Goal: Download file/media

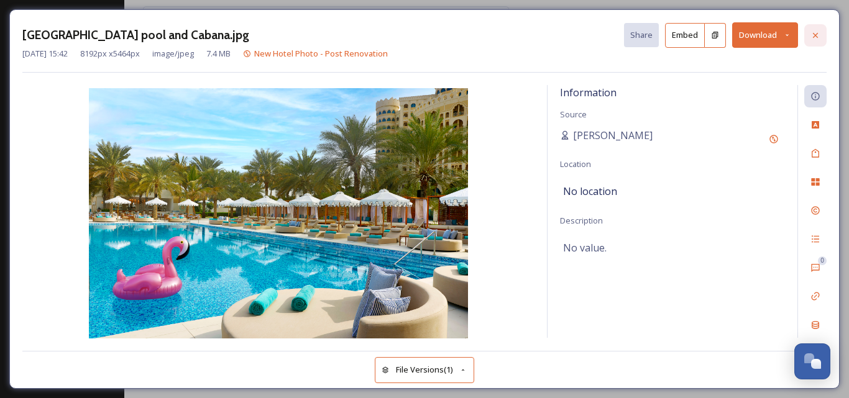
click at [820, 34] on div at bounding box center [815, 35] width 22 height 22
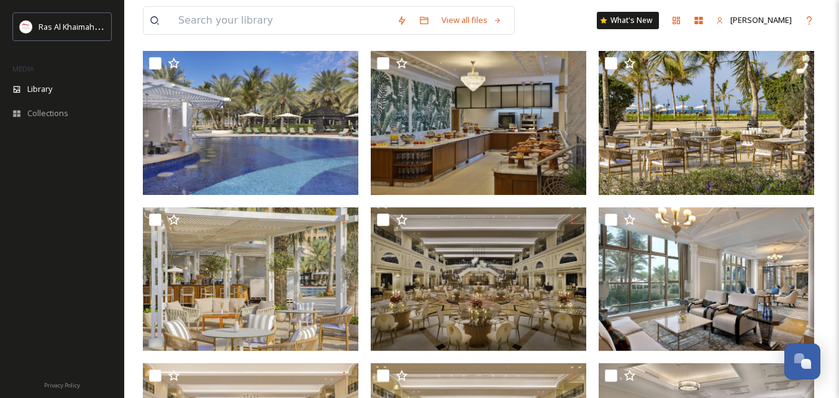
scroll to position [1006, 0]
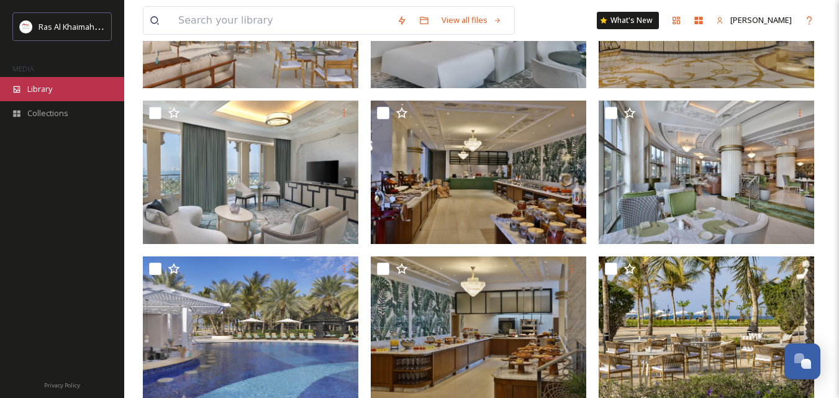
click at [37, 95] on span "Library" at bounding box center [39, 89] width 25 height 12
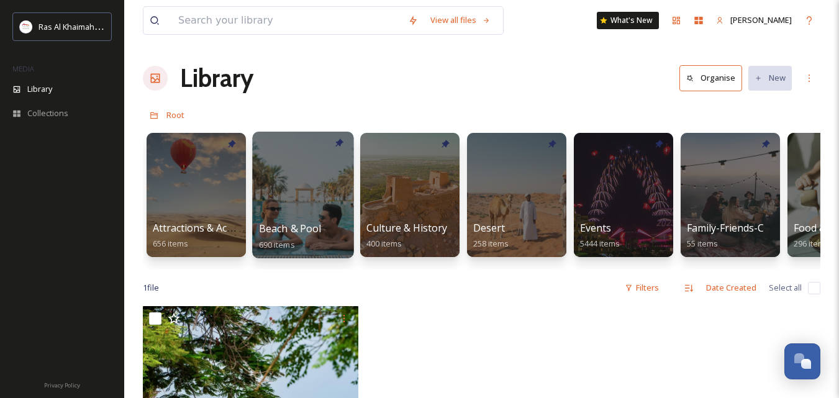
click at [284, 234] on span "Beach & Pool" at bounding box center [290, 229] width 63 height 14
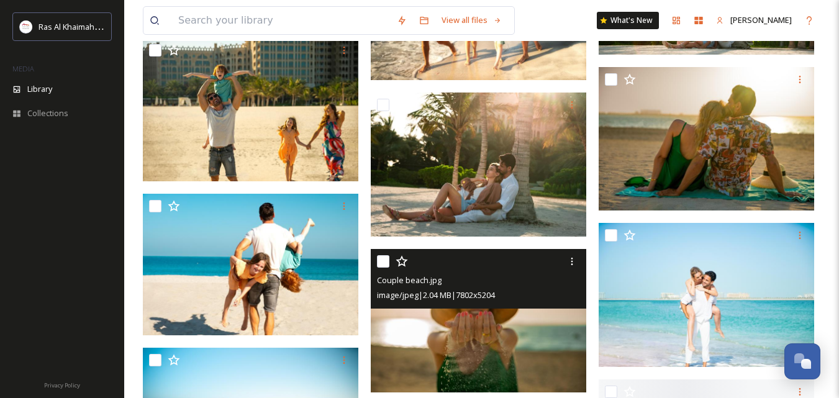
scroll to position [15531, 0]
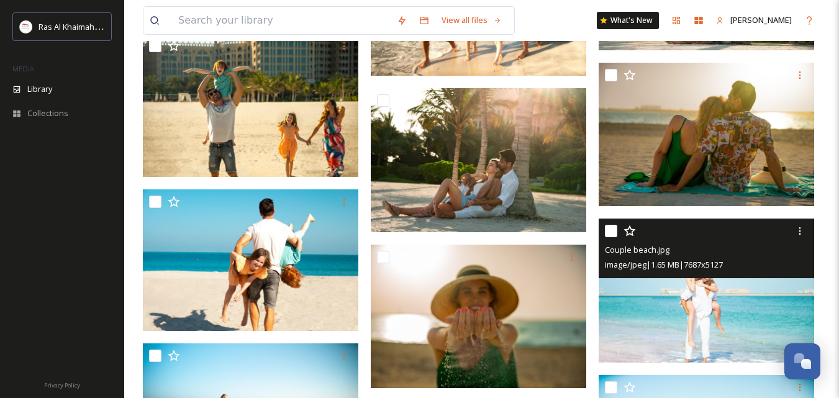
click at [611, 236] on input "checkbox" at bounding box center [611, 231] width 12 height 12
checkbox input "true"
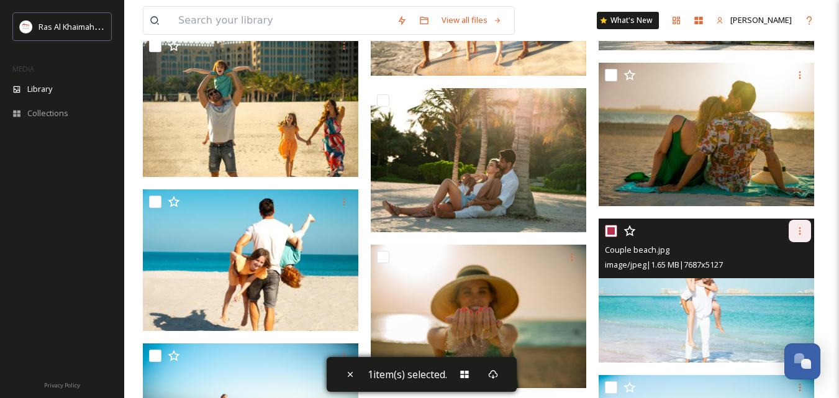
click at [798, 230] on icon at bounding box center [800, 231] width 10 height 10
click at [791, 282] on span "Download" at bounding box center [786, 283] width 38 height 12
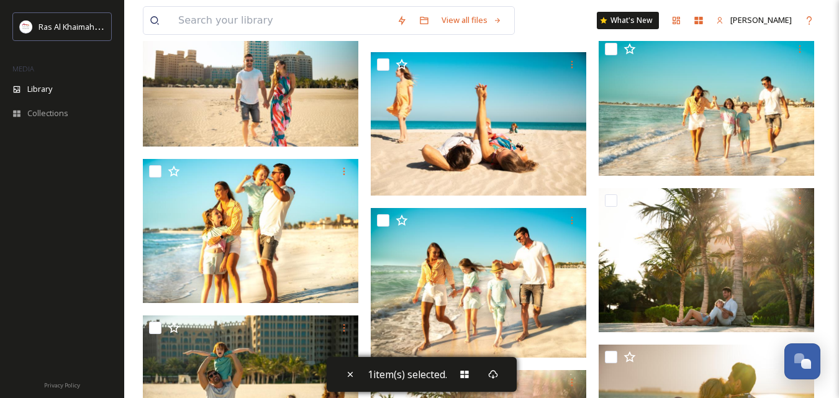
scroll to position [15096, 0]
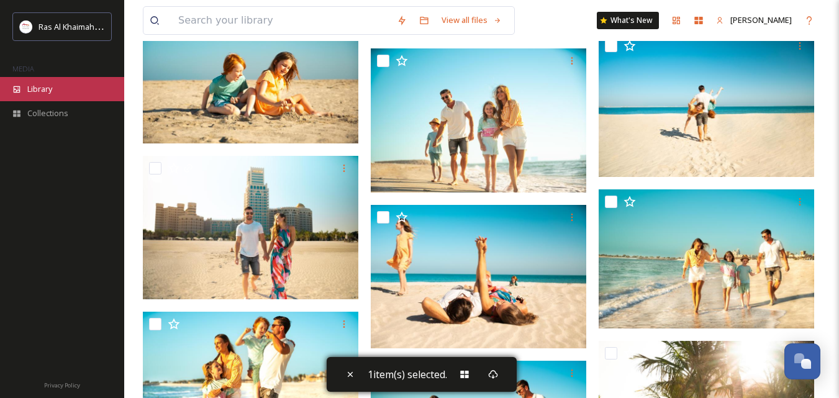
click at [60, 85] on div "Library" at bounding box center [62, 89] width 124 height 24
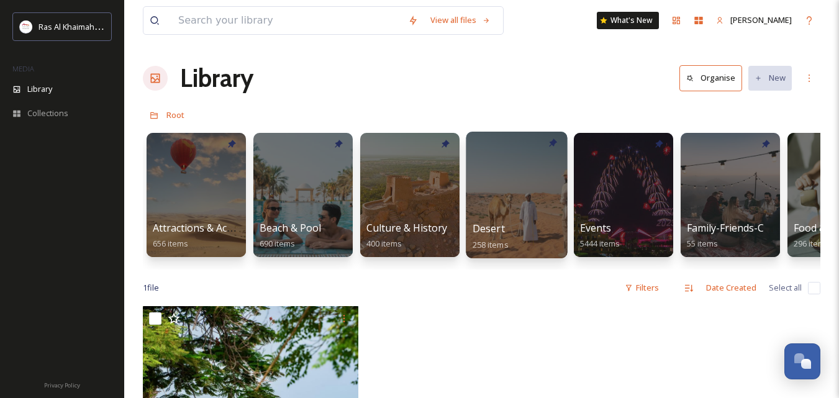
click at [522, 198] on div at bounding box center [516, 195] width 101 height 127
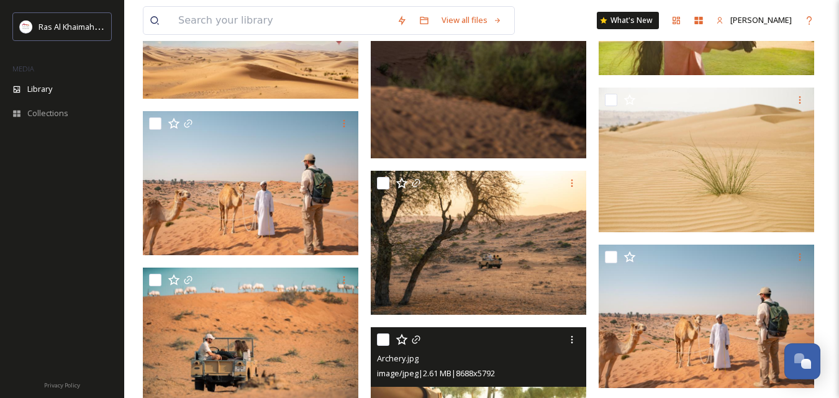
scroll to position [680, 0]
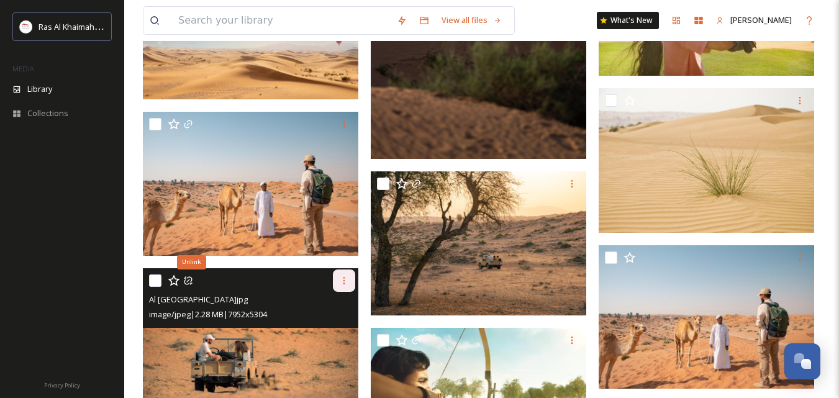
click at [342, 286] on icon at bounding box center [344, 281] width 10 height 10
click at [334, 338] on span "Download" at bounding box center [330, 332] width 38 height 12
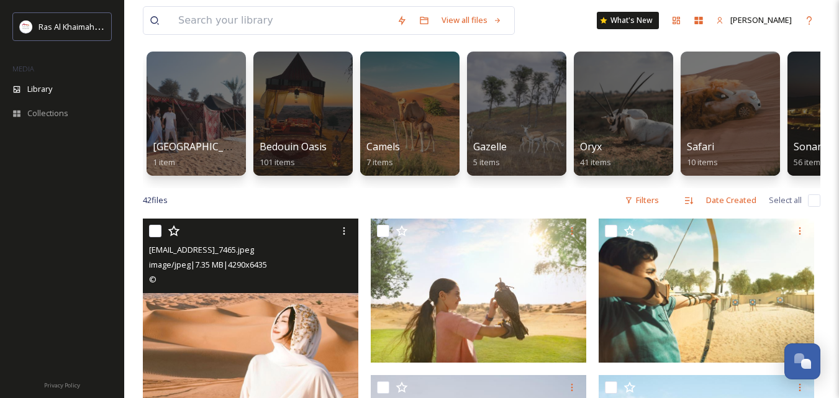
scroll to position [0, 0]
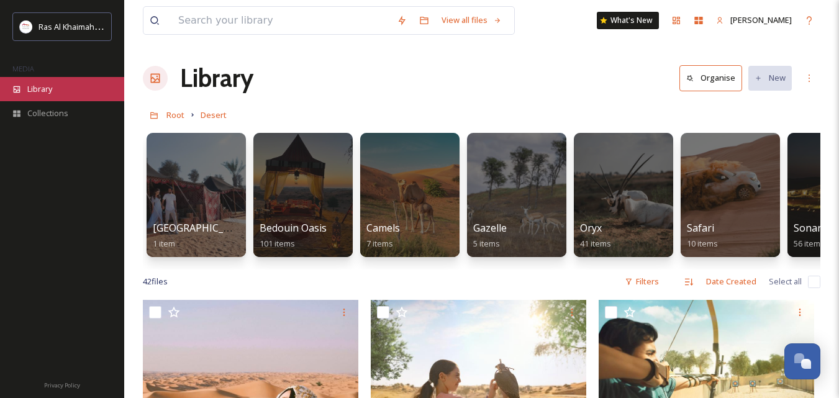
click at [36, 88] on span "Library" at bounding box center [39, 89] width 25 height 12
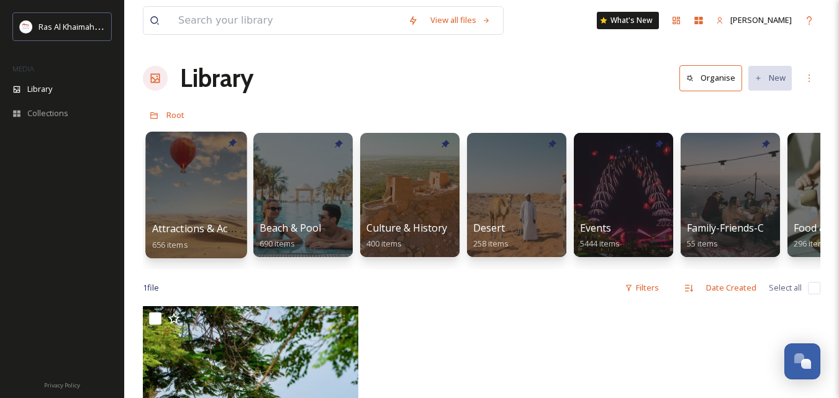
click at [194, 201] on div at bounding box center [195, 195] width 101 height 127
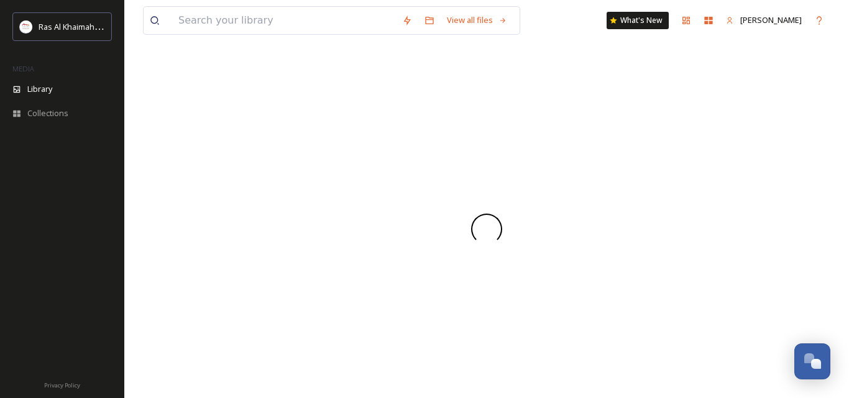
click at [194, 201] on div at bounding box center [486, 229] width 687 height 339
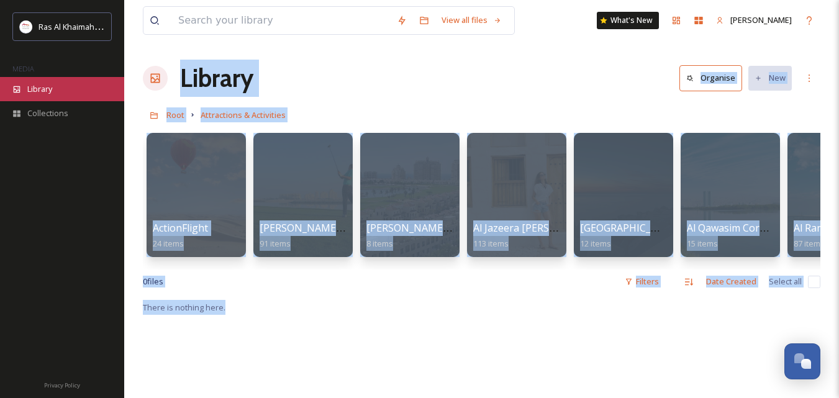
click at [51, 89] on span "Library" at bounding box center [39, 89] width 25 height 12
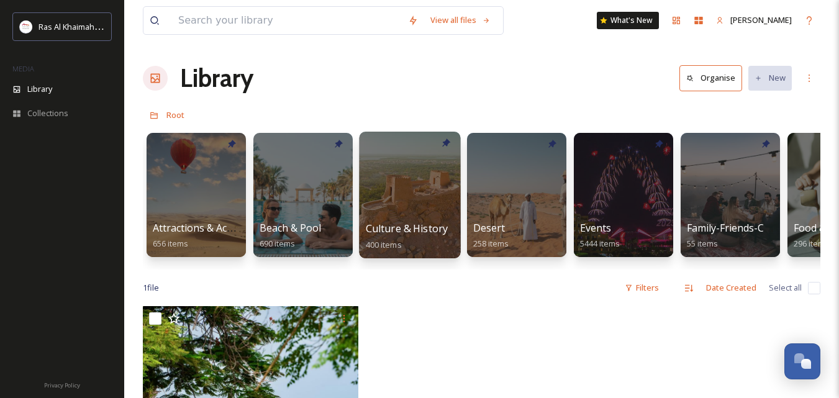
click at [429, 227] on span "Culture & History" at bounding box center [407, 229] width 83 height 14
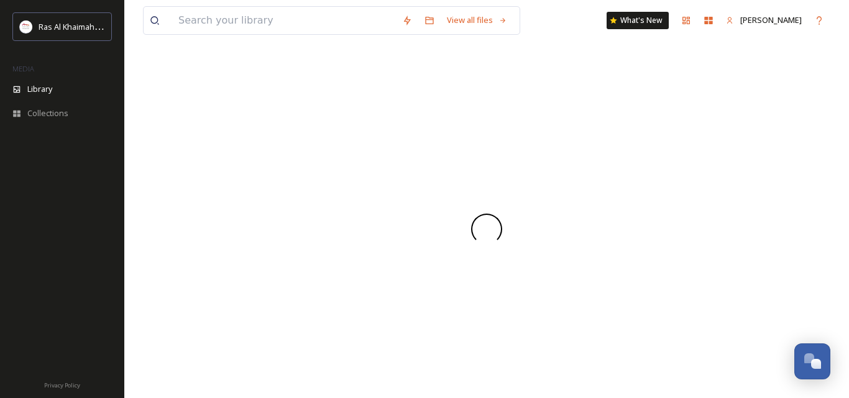
click at [429, 227] on div at bounding box center [486, 229] width 687 height 31
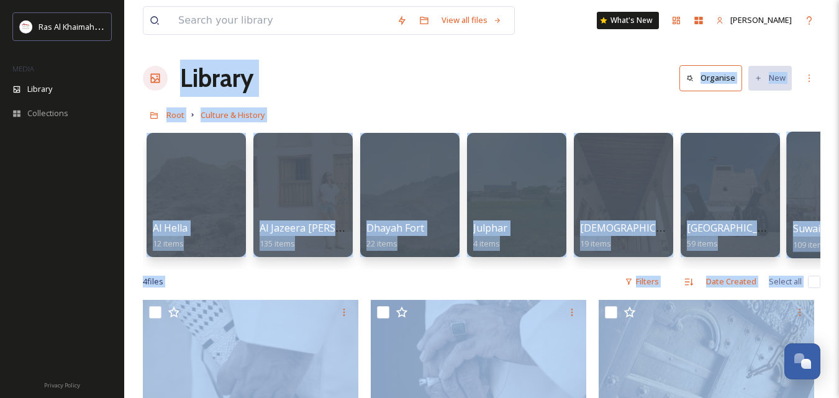
click at [802, 204] on div at bounding box center [836, 195] width 101 height 127
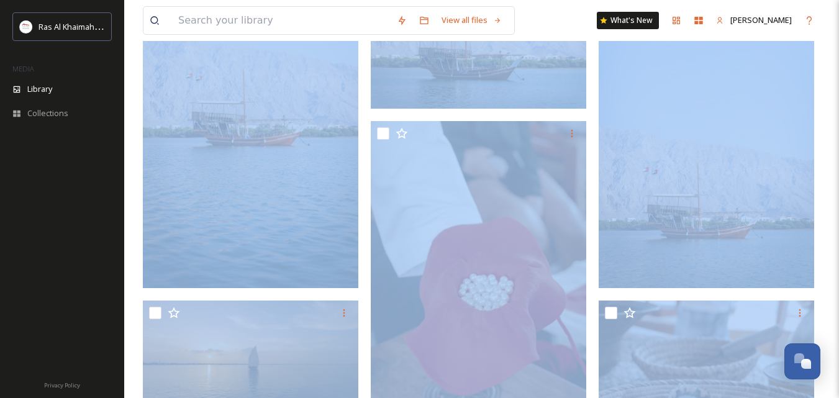
scroll to position [373, 0]
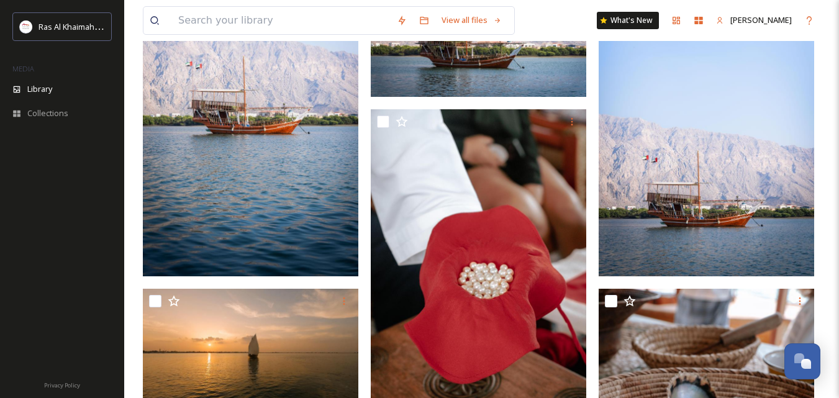
click at [96, 151] on div at bounding box center [62, 257] width 124 height 227
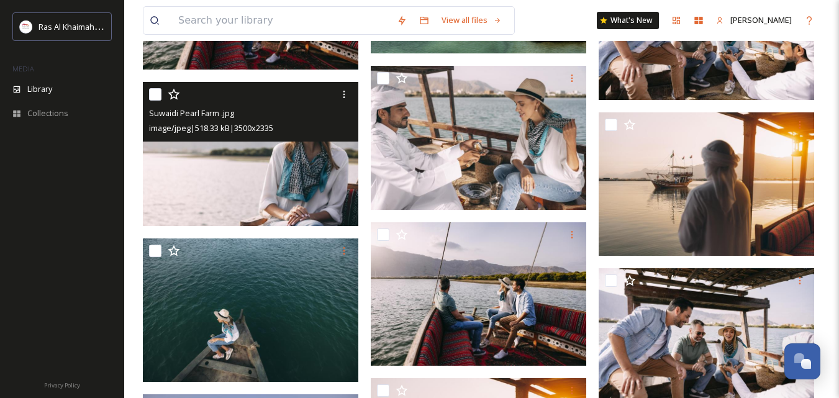
scroll to position [1491, 0]
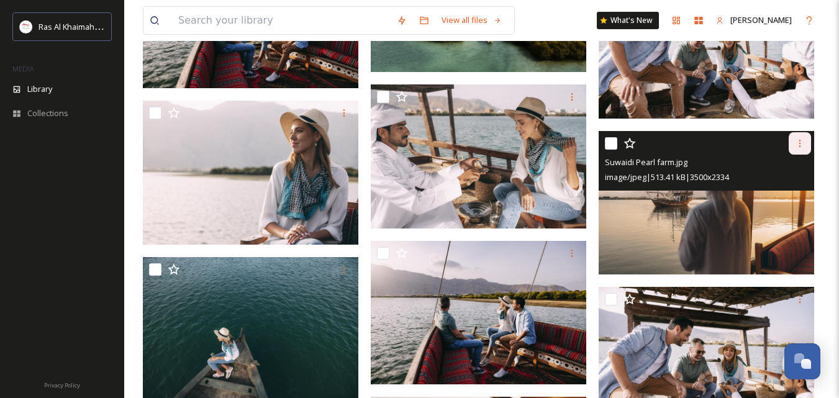
click at [803, 148] on icon at bounding box center [800, 144] width 10 height 10
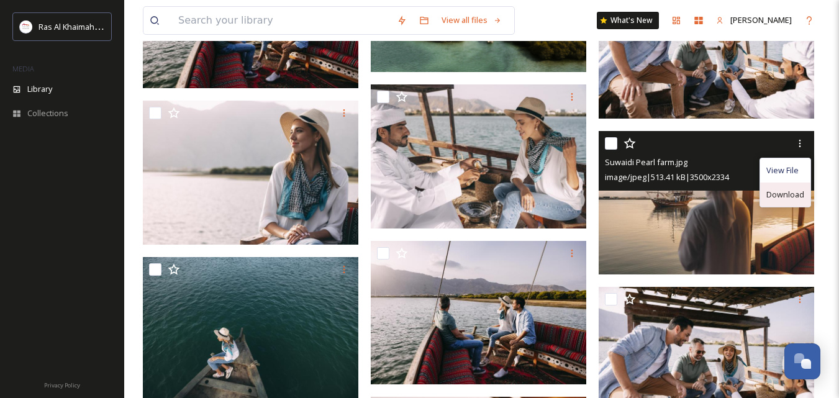
click at [796, 192] on span "Download" at bounding box center [786, 195] width 38 height 12
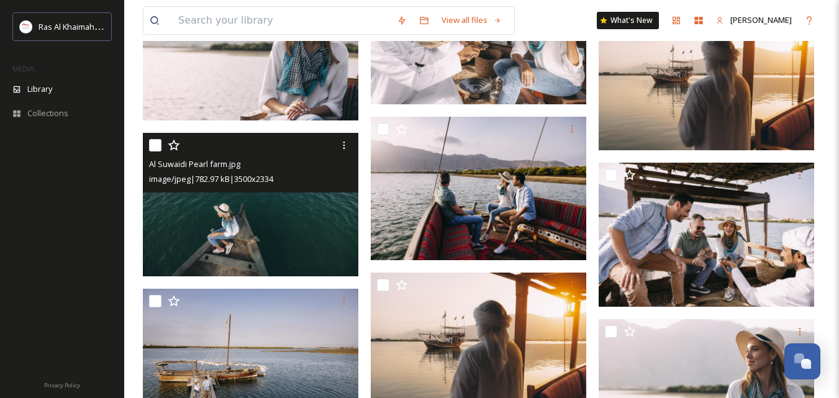
scroll to position [1118, 0]
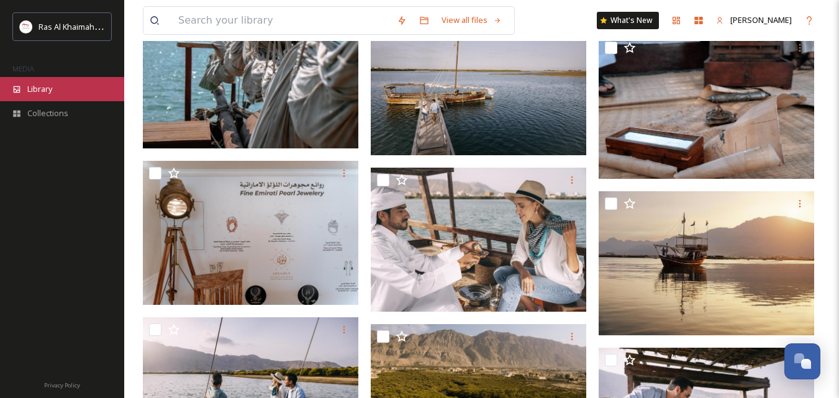
click at [30, 85] on span "Library" at bounding box center [39, 89] width 25 height 12
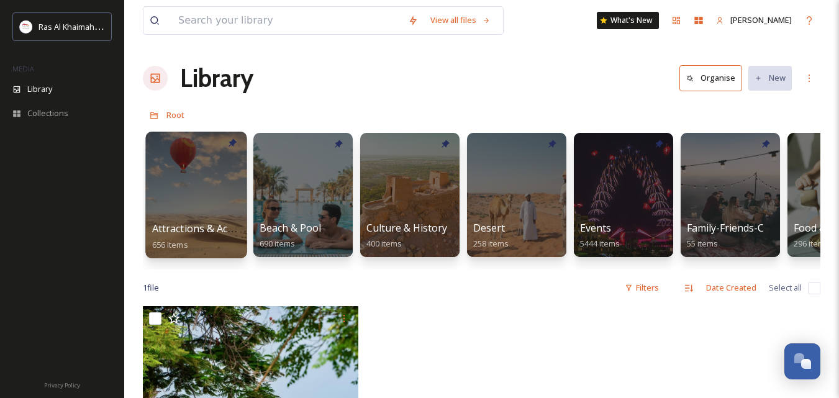
click at [229, 217] on div at bounding box center [195, 195] width 101 height 127
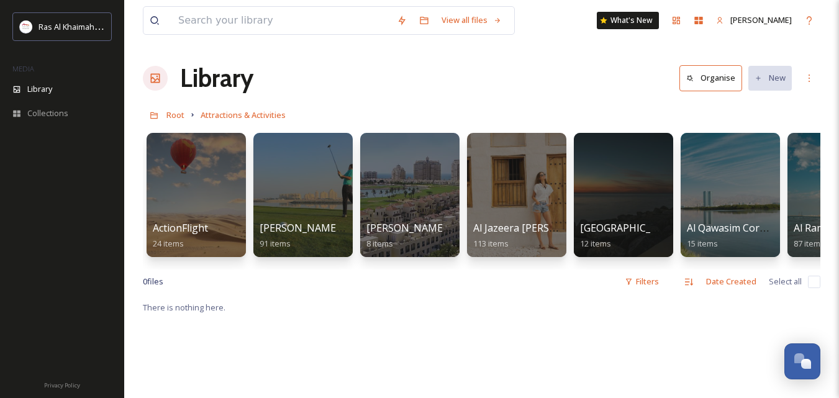
click at [532, 294] on div "0 file s Filters Date Created Select all" at bounding box center [482, 282] width 678 height 24
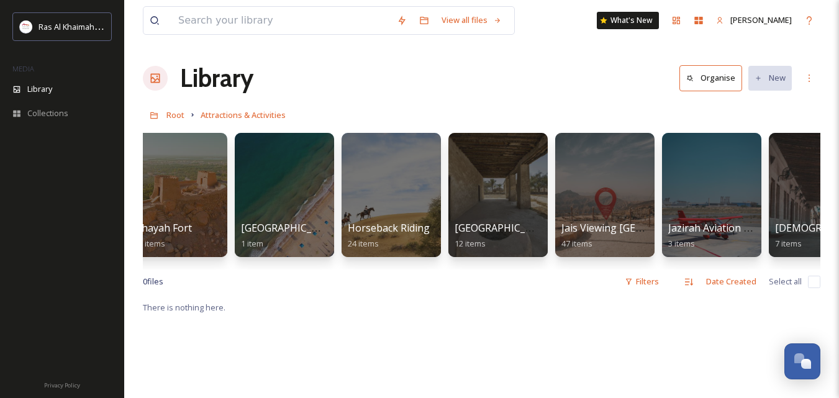
scroll to position [0, 818]
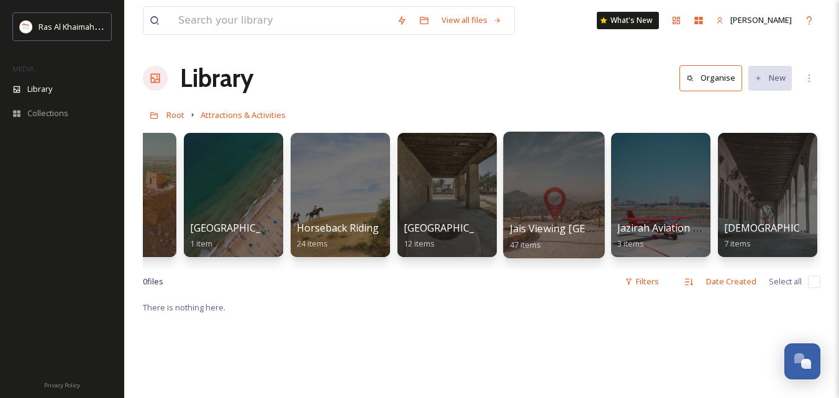
click at [541, 212] on div at bounding box center [553, 195] width 101 height 127
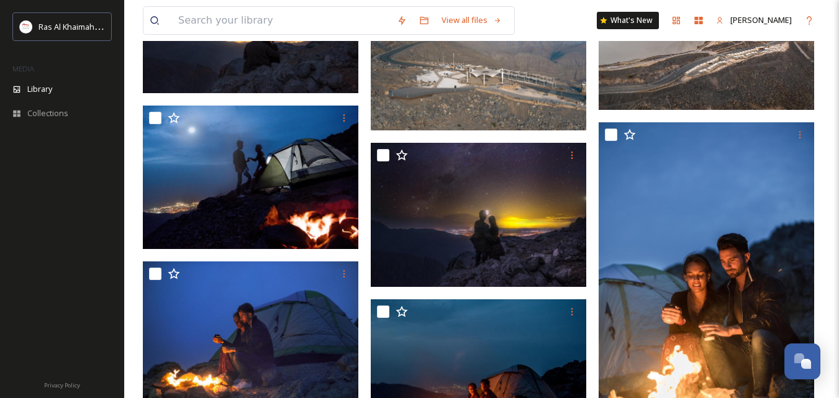
scroll to position [669, 0]
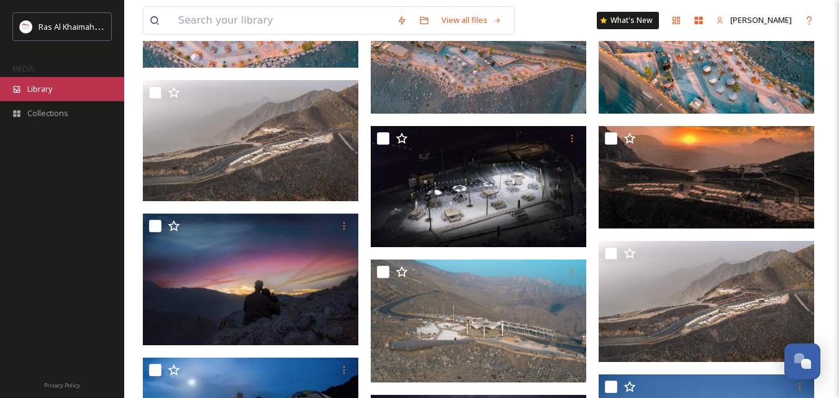
click at [42, 81] on div "Library" at bounding box center [62, 89] width 124 height 24
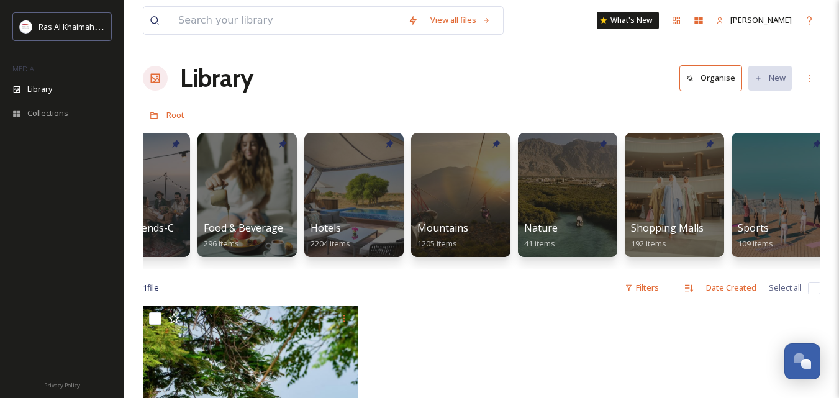
scroll to position [0, 607]
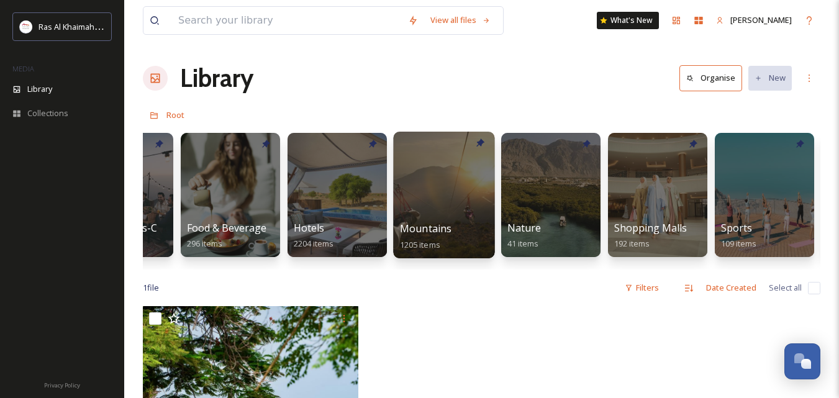
click at [429, 214] on div at bounding box center [443, 195] width 101 height 127
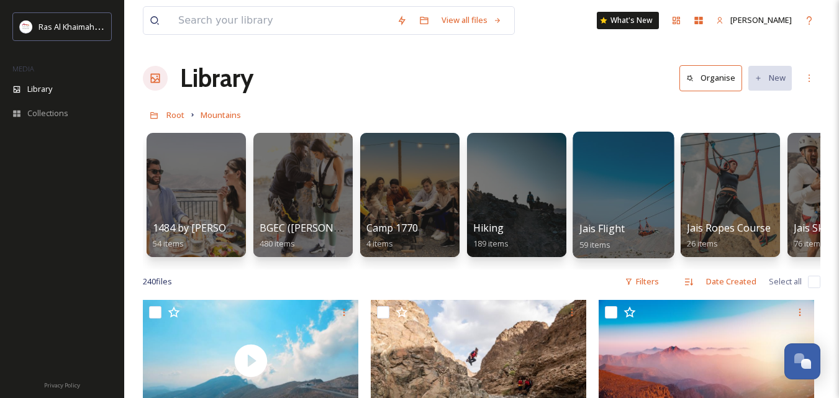
click at [621, 216] on div at bounding box center [623, 195] width 101 height 127
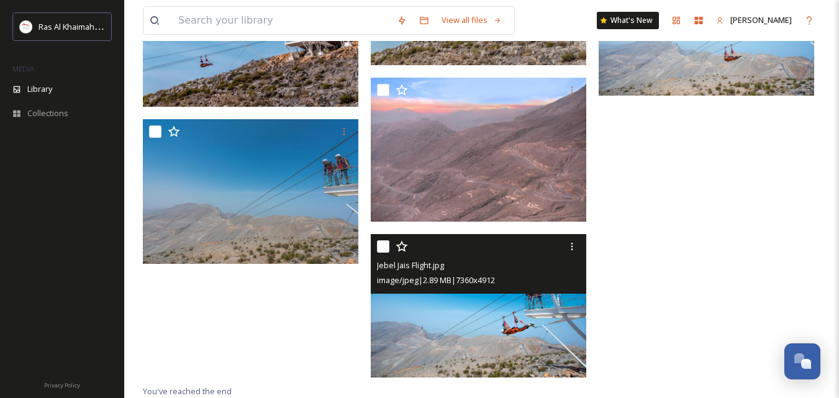
scroll to position [2935, 0]
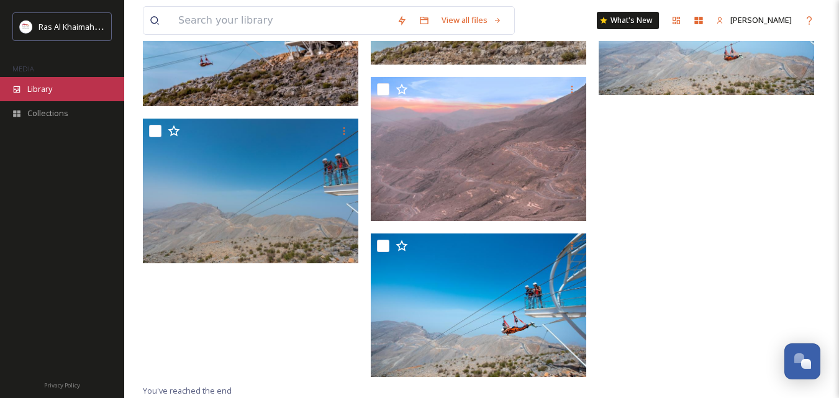
click at [26, 87] on div "Library" at bounding box center [62, 89] width 124 height 24
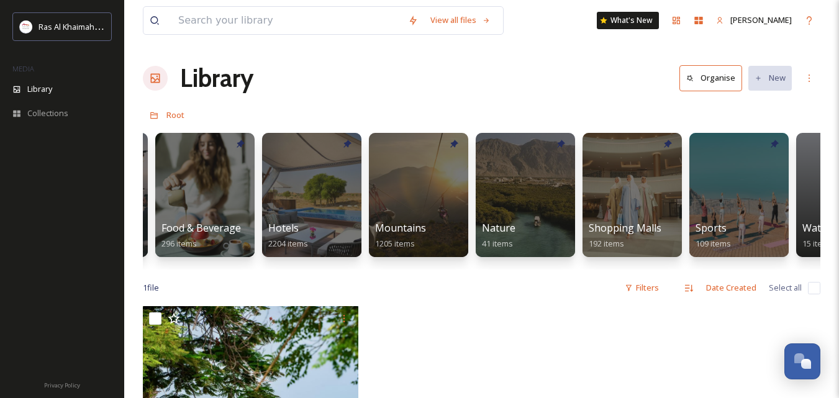
scroll to position [0, 709]
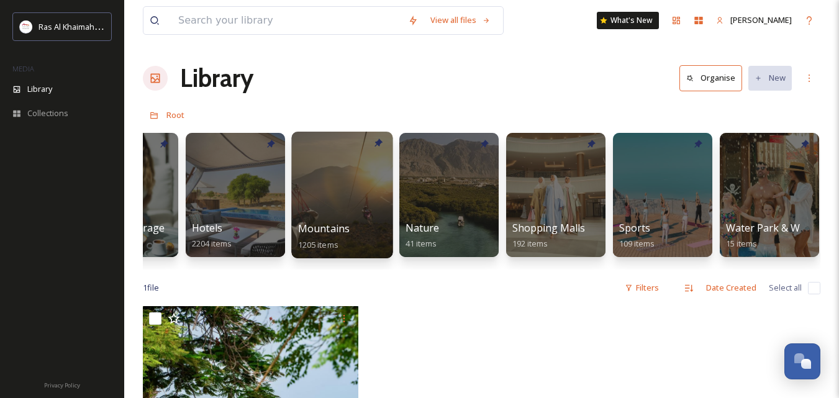
click at [347, 201] on div at bounding box center [341, 195] width 101 height 127
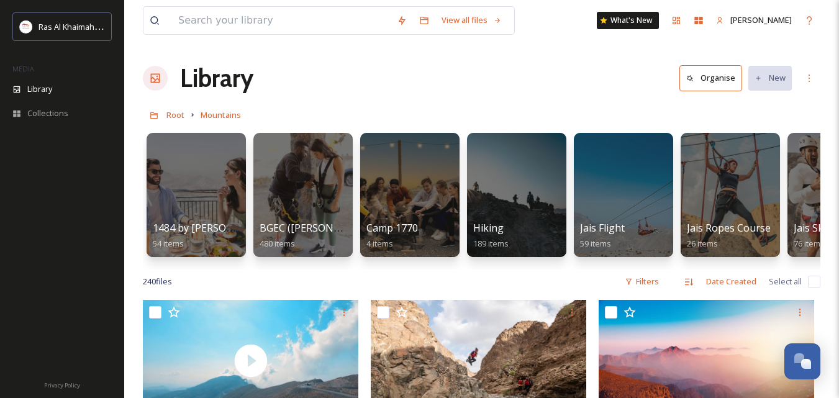
click at [396, 294] on div "240 file s Filters Date Created Select all" at bounding box center [482, 282] width 678 height 24
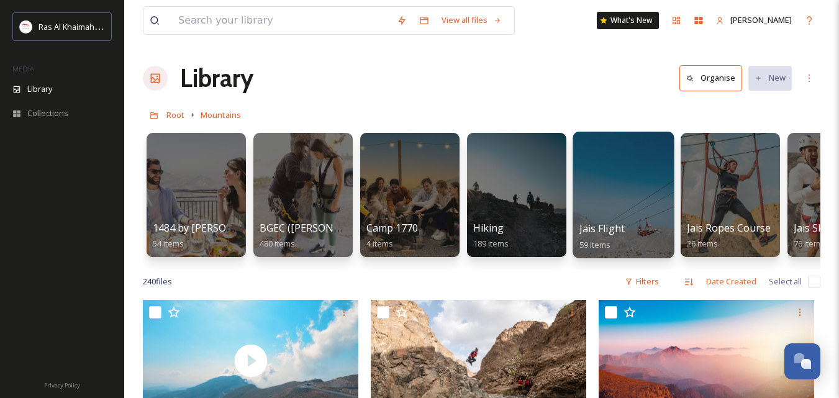
click at [597, 223] on span "Jais Flight" at bounding box center [602, 229] width 45 height 14
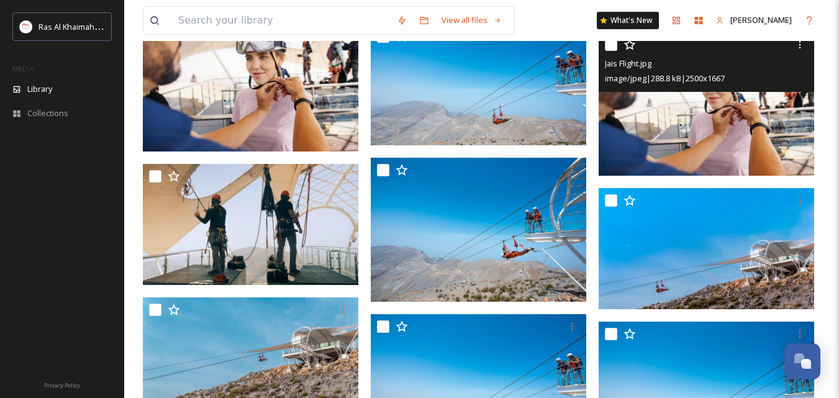
scroll to position [1864, 0]
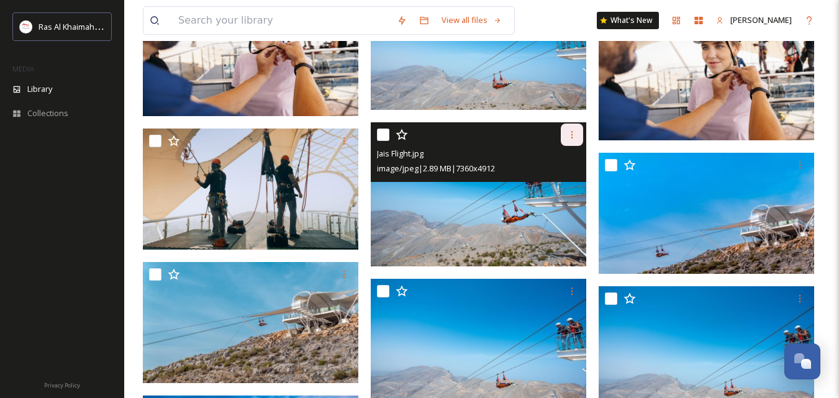
click at [570, 140] on div at bounding box center [572, 135] width 22 height 22
click at [562, 189] on span "Download" at bounding box center [558, 186] width 38 height 12
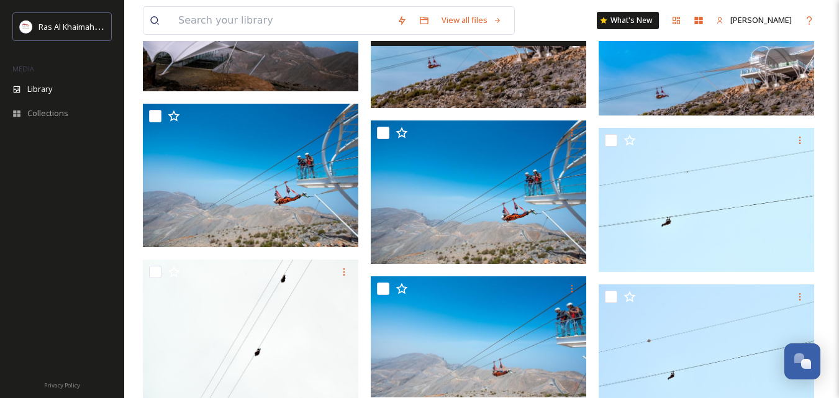
scroll to position [2314, 0]
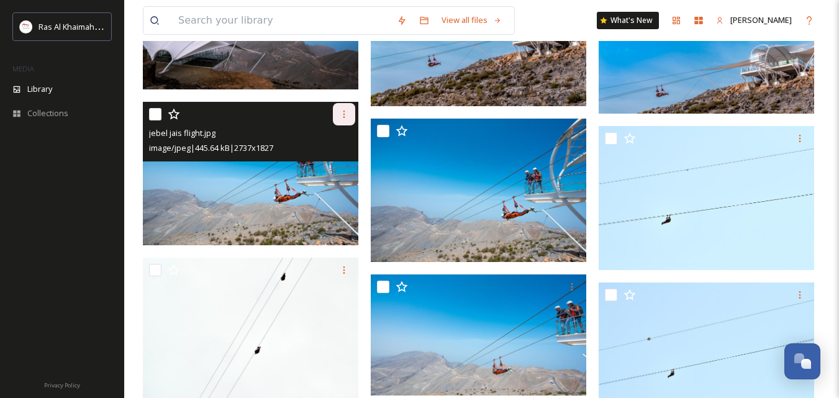
click at [349, 111] on icon at bounding box center [344, 114] width 10 height 10
click at [337, 168] on span "Download" at bounding box center [330, 166] width 38 height 12
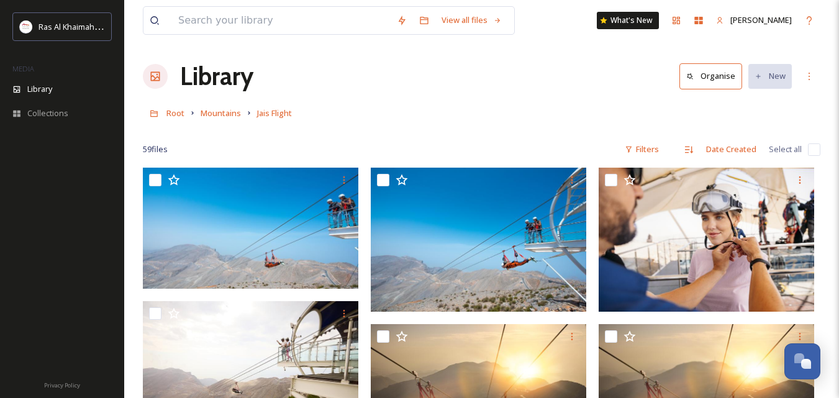
scroll to position [0, 0]
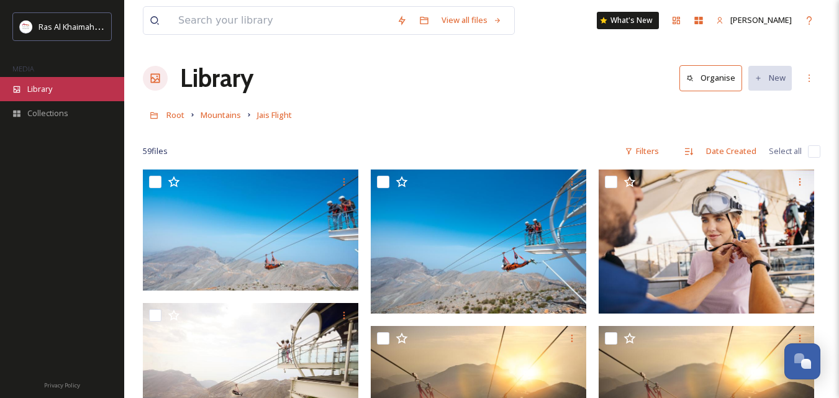
click at [33, 96] on div "Library" at bounding box center [62, 89] width 124 height 24
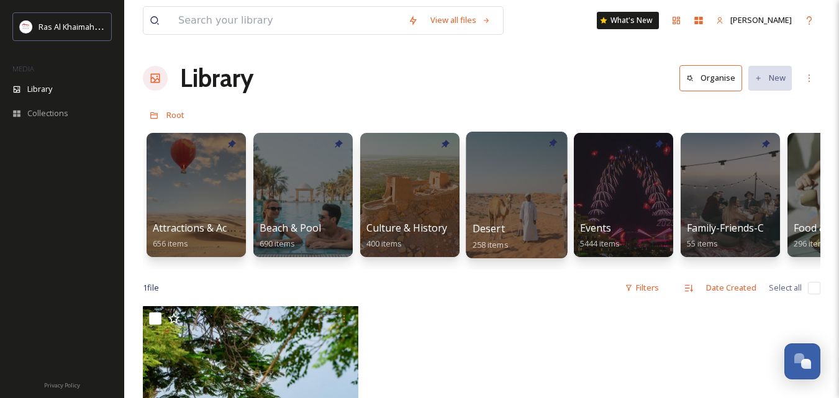
click at [493, 210] on div at bounding box center [516, 195] width 101 height 127
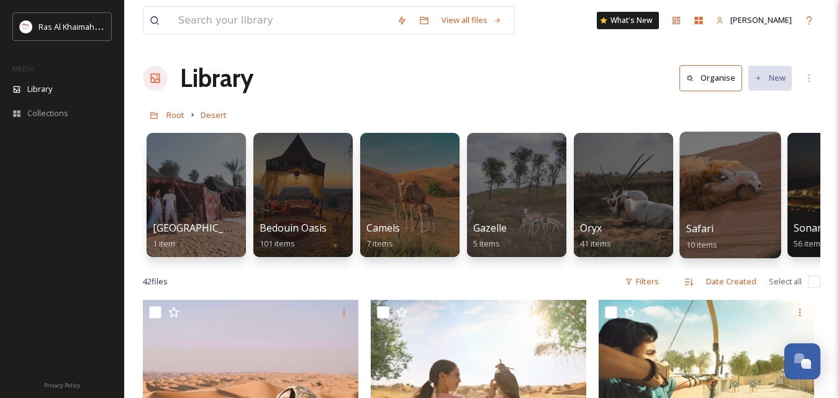
click at [736, 201] on div at bounding box center [730, 195] width 101 height 127
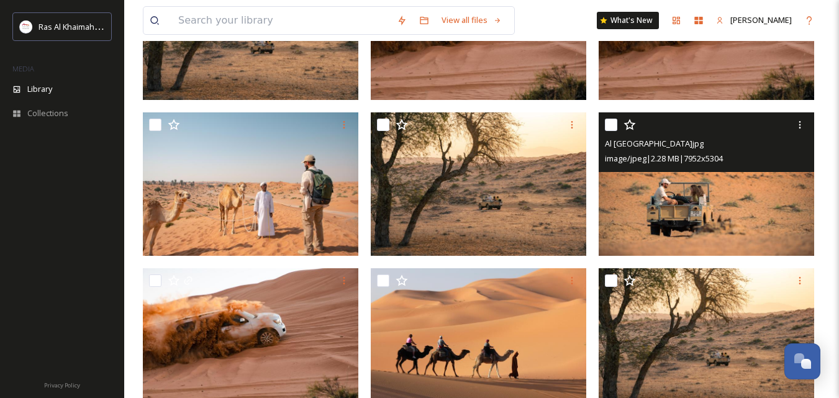
scroll to position [219, 0]
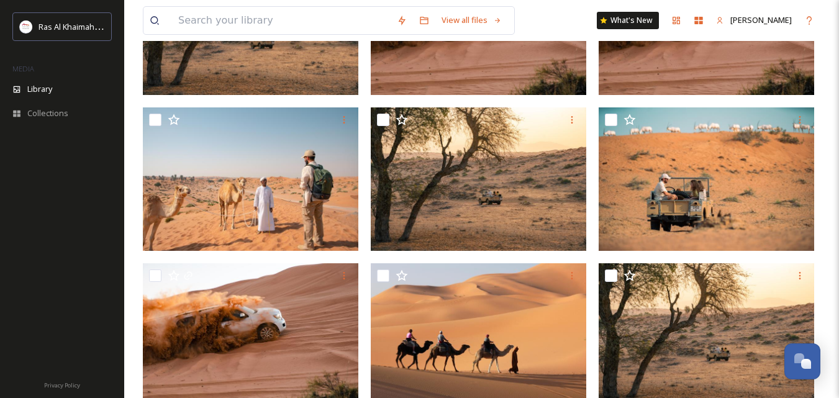
click at [50, 155] on div at bounding box center [62, 257] width 124 height 227
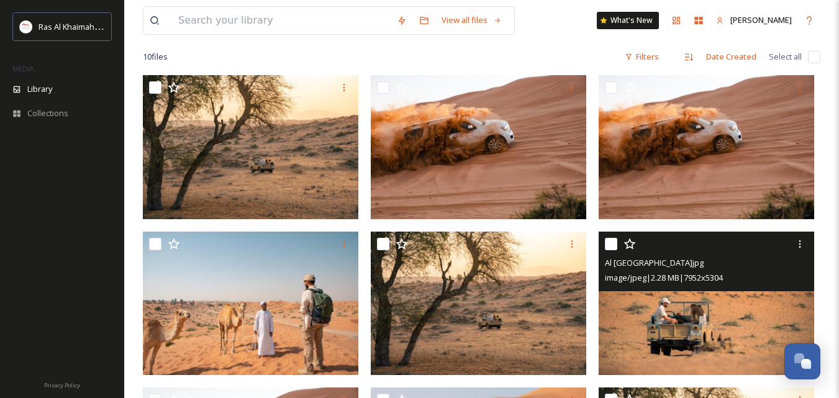
scroll to position [0, 0]
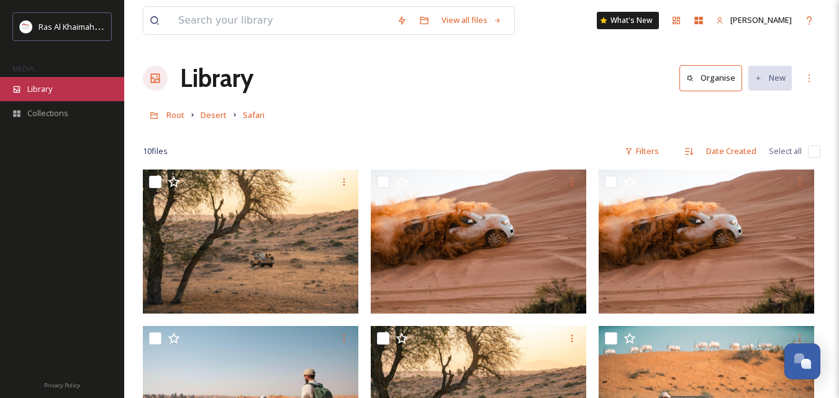
click at [57, 88] on div "Library" at bounding box center [62, 89] width 124 height 24
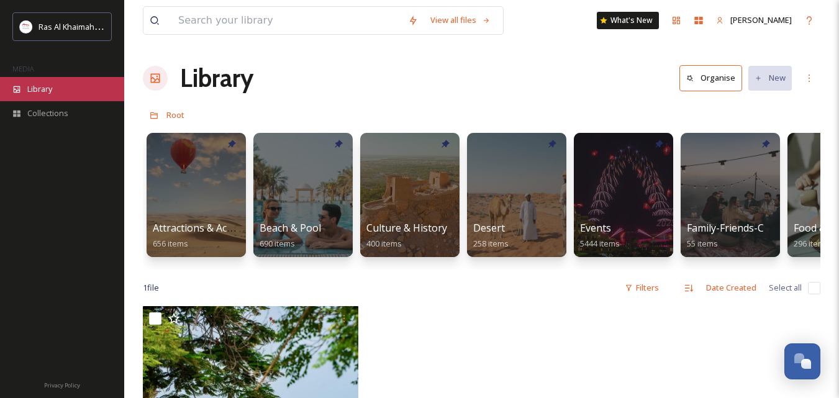
click at [44, 85] on span "Library" at bounding box center [39, 89] width 25 height 12
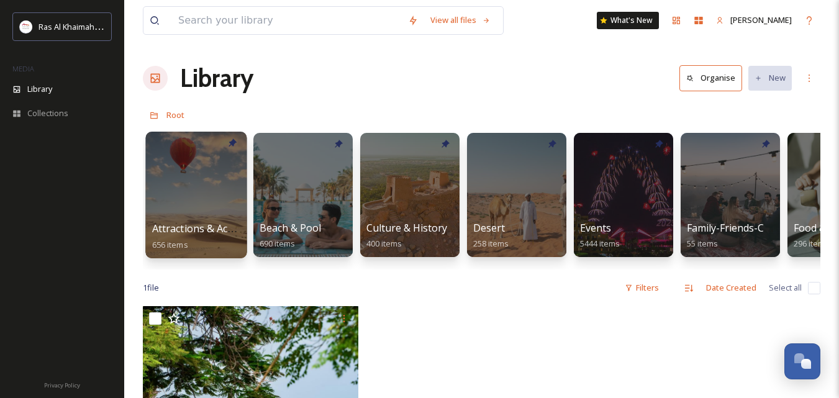
click at [221, 234] on span "Attractions & Activities" at bounding box center [205, 229] width 106 height 14
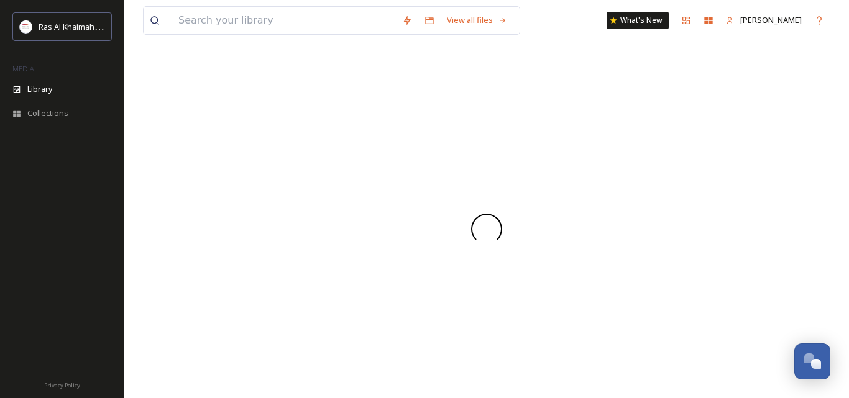
click at [221, 234] on div at bounding box center [486, 229] width 687 height 31
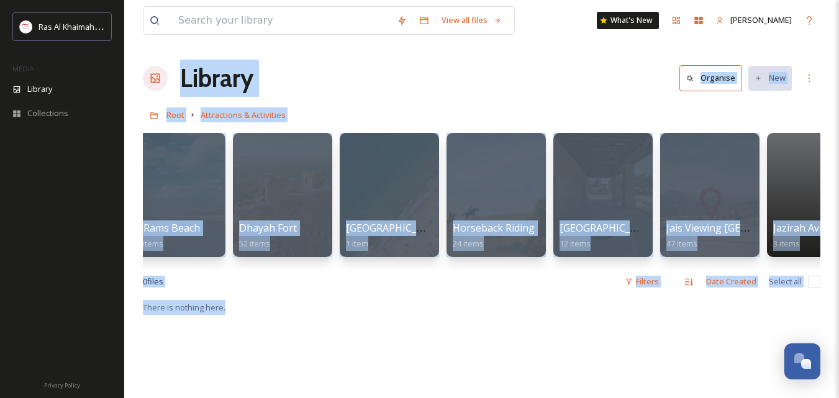
scroll to position [0, 706]
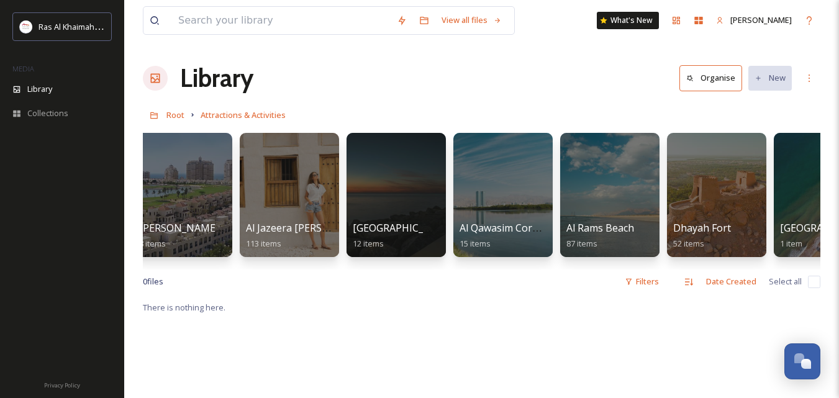
scroll to position [0, 0]
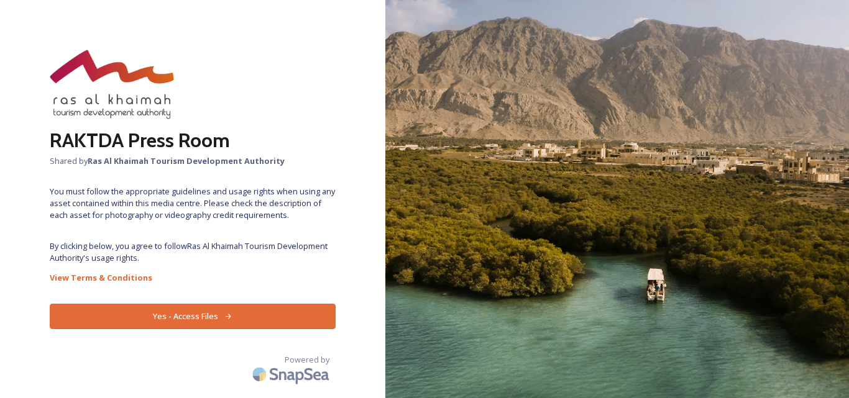
click at [245, 312] on button "Yes - Access Files" at bounding box center [193, 316] width 286 height 25
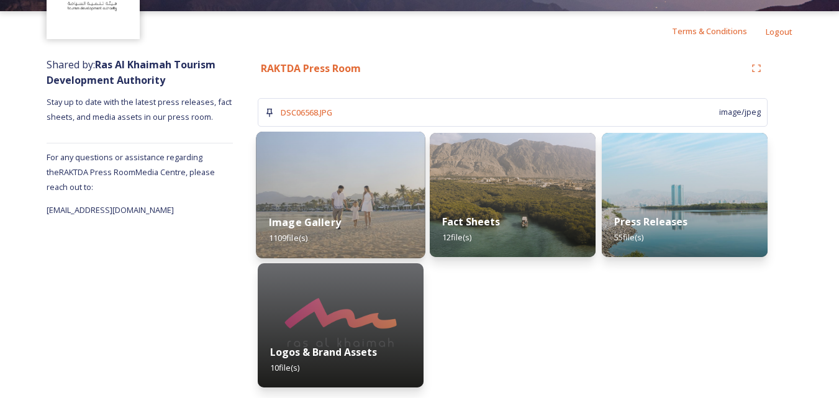
scroll to position [103, 0]
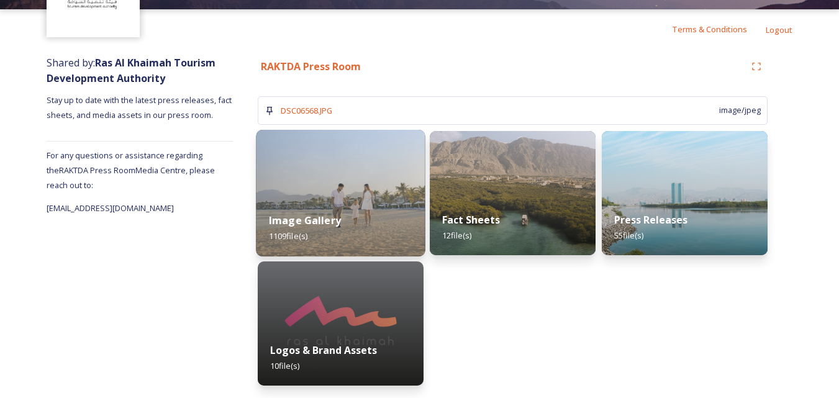
click at [344, 236] on div "Image Gallery 1109 file(s)" at bounding box center [340, 228] width 169 height 57
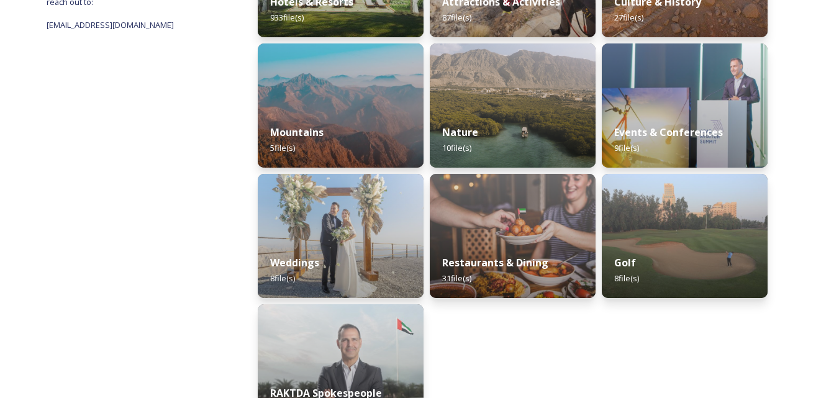
scroll to position [125, 0]
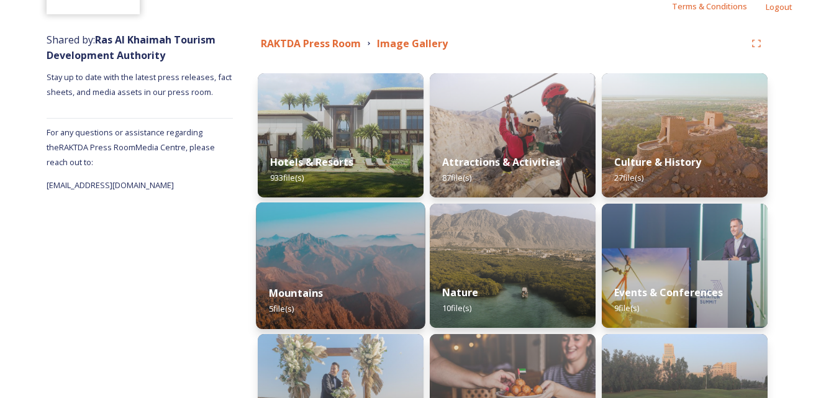
click at [342, 238] on img at bounding box center [340, 266] width 169 height 127
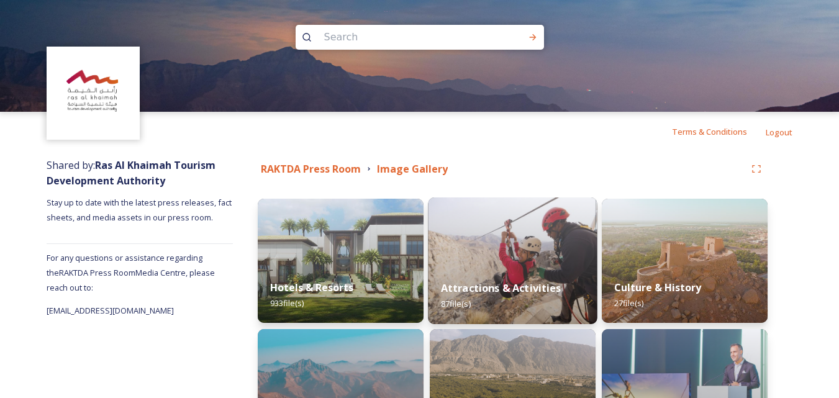
click at [526, 292] on strong "Attractions & Activities" at bounding box center [501, 288] width 121 height 14
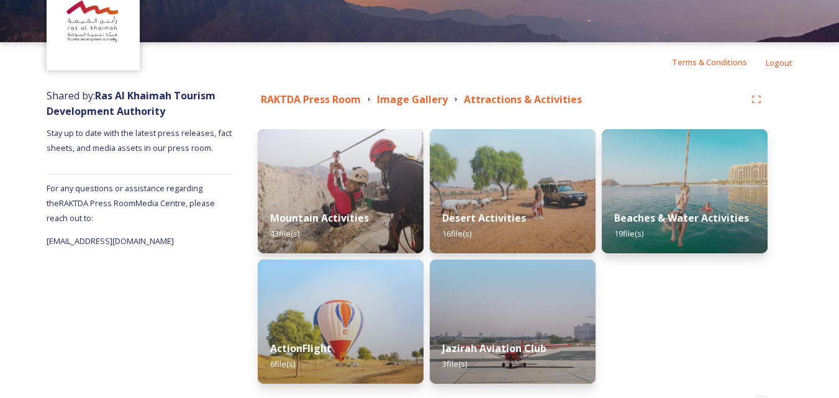
scroll to position [51, 0]
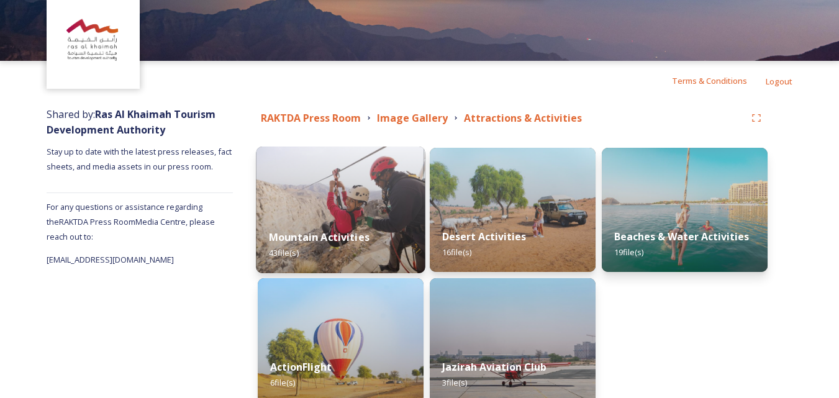
click at [353, 239] on strong "Mountain Activities" at bounding box center [319, 237] width 101 height 14
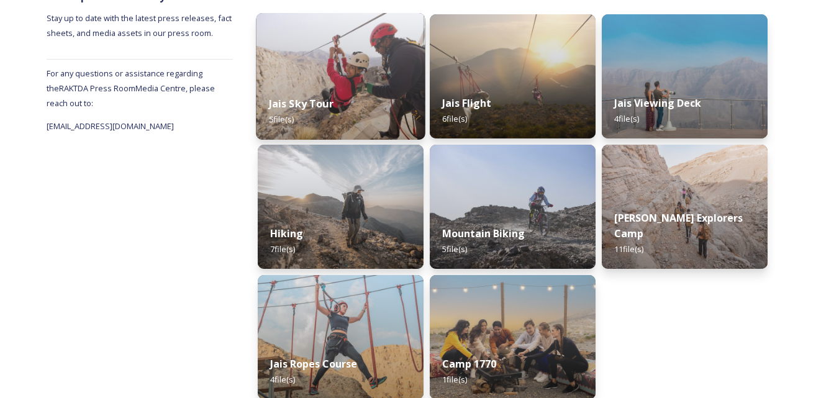
scroll to position [186, 0]
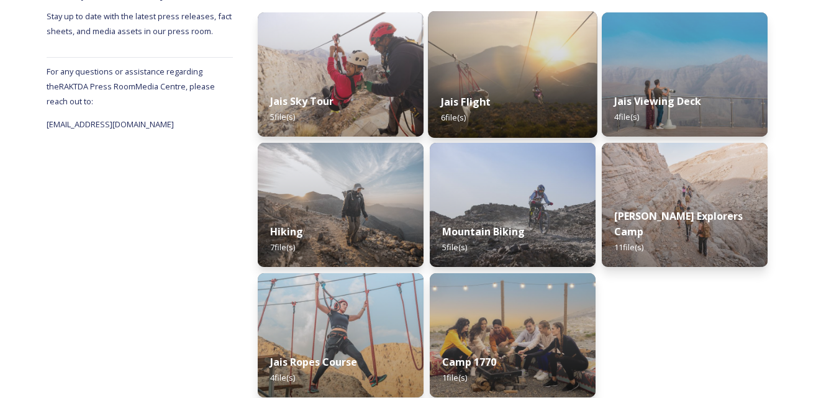
click at [485, 104] on strong "Jais Flight" at bounding box center [466, 102] width 50 height 14
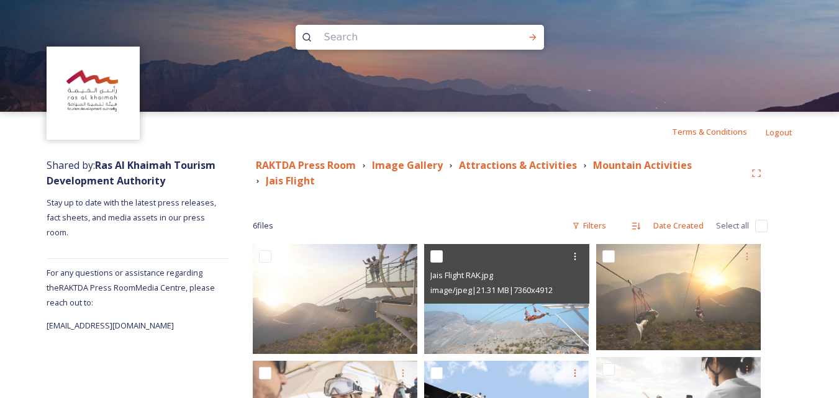
click at [487, 328] on img at bounding box center [506, 299] width 165 height 110
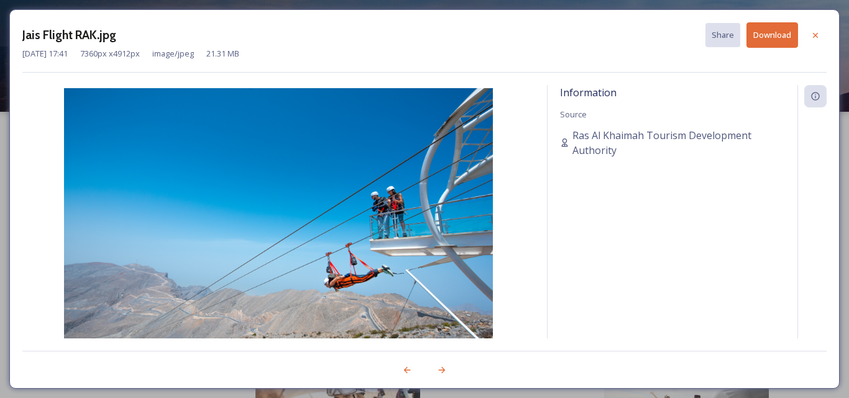
click at [598, 274] on div "Information Source Ras Al Khaimah Tourism Development Authority" at bounding box center [672, 228] width 250 height 286
click at [409, 374] on icon at bounding box center [407, 370] width 10 height 10
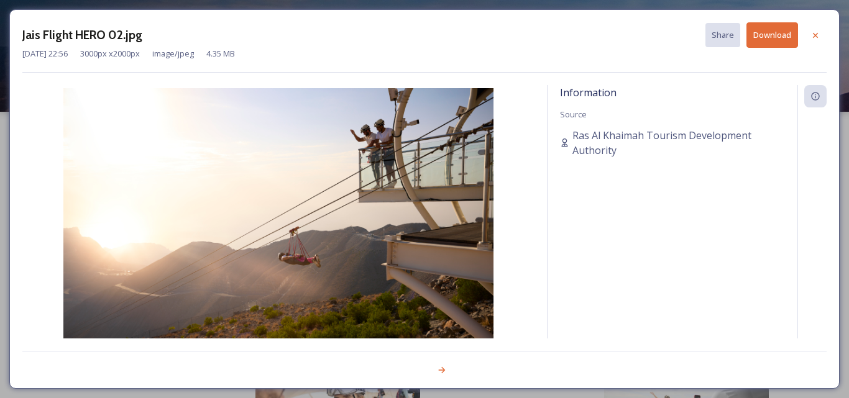
click at [409, 374] on div at bounding box center [424, 363] width 804 height 25
click at [439, 371] on icon at bounding box center [442, 370] width 10 height 10
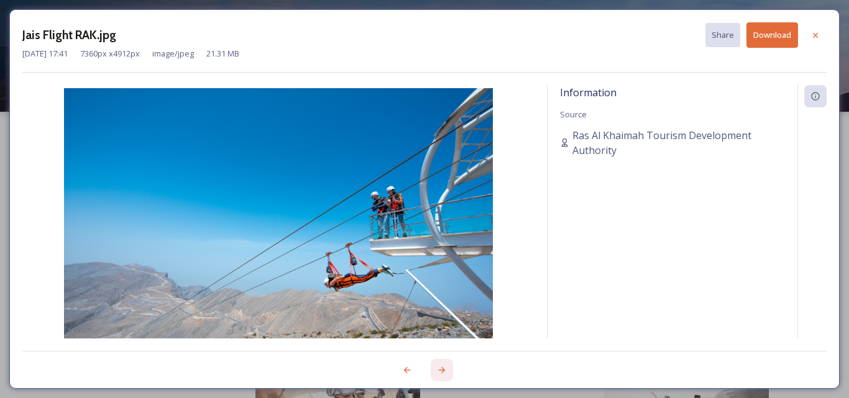
click at [439, 371] on icon at bounding box center [442, 370] width 10 height 10
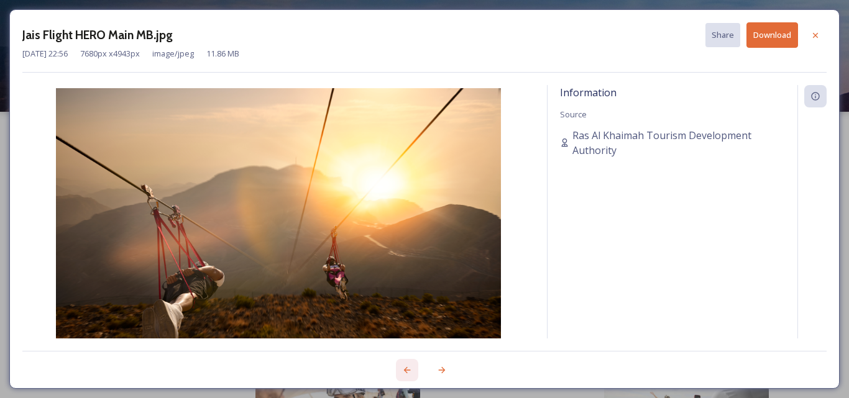
click at [409, 367] on icon at bounding box center [407, 370] width 10 height 10
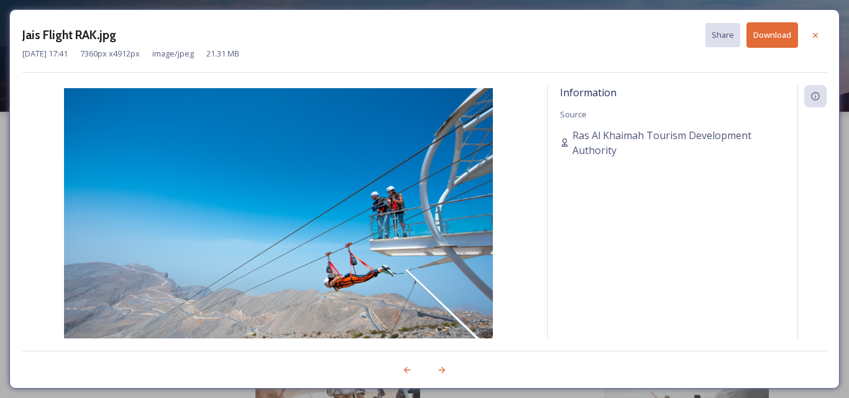
click at [784, 35] on button "Download" at bounding box center [772, 34] width 52 height 25
click at [404, 368] on icon at bounding box center [407, 370] width 10 height 10
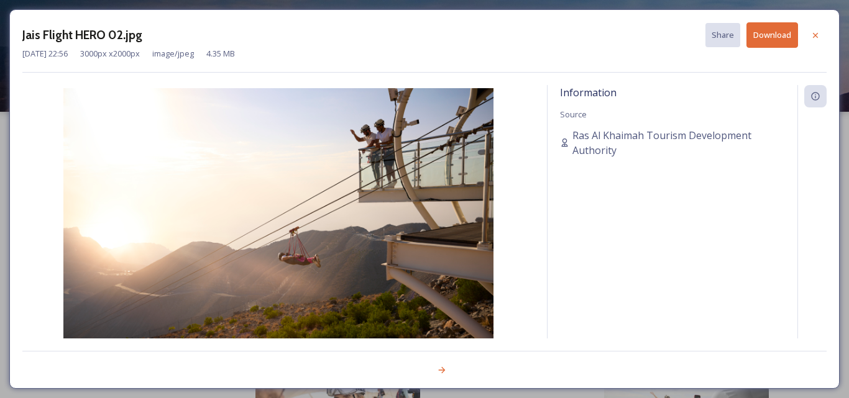
click at [405, 368] on div at bounding box center [424, 363] width 804 height 25
click at [440, 373] on icon at bounding box center [442, 370] width 10 height 10
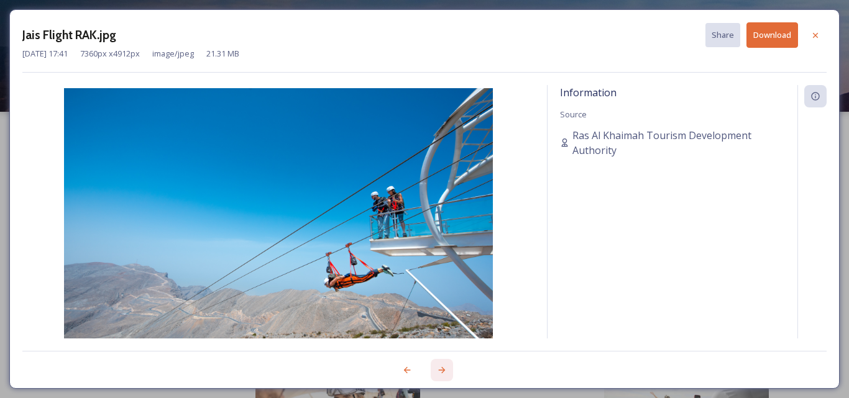
click at [440, 373] on icon at bounding box center [442, 370] width 10 height 10
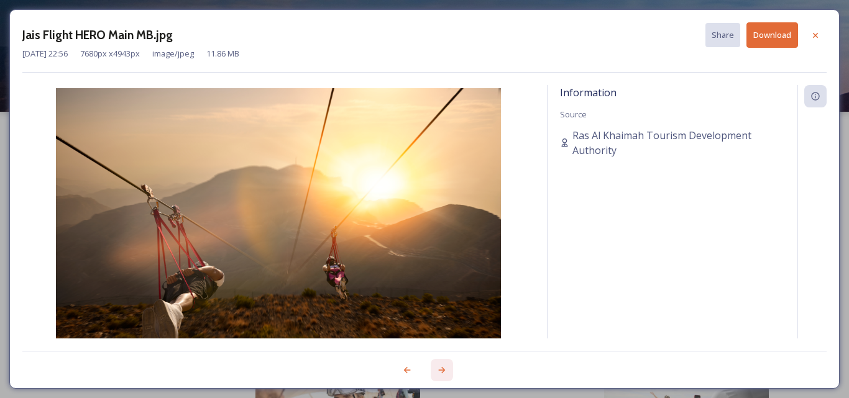
click at [440, 373] on icon at bounding box center [442, 370] width 10 height 10
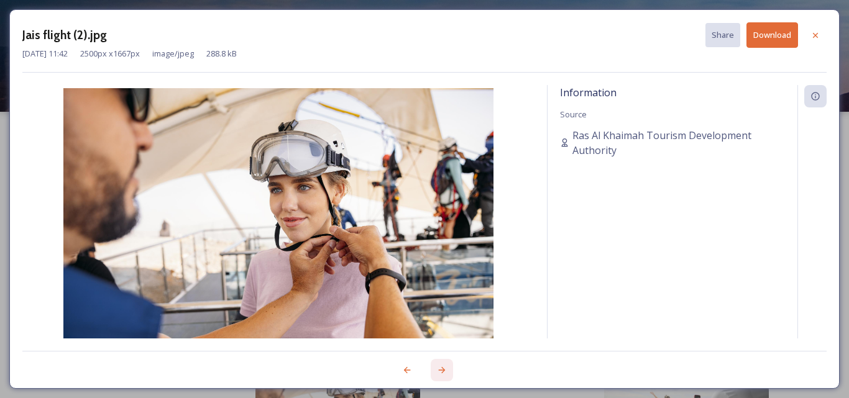
click at [440, 373] on icon at bounding box center [442, 370] width 10 height 10
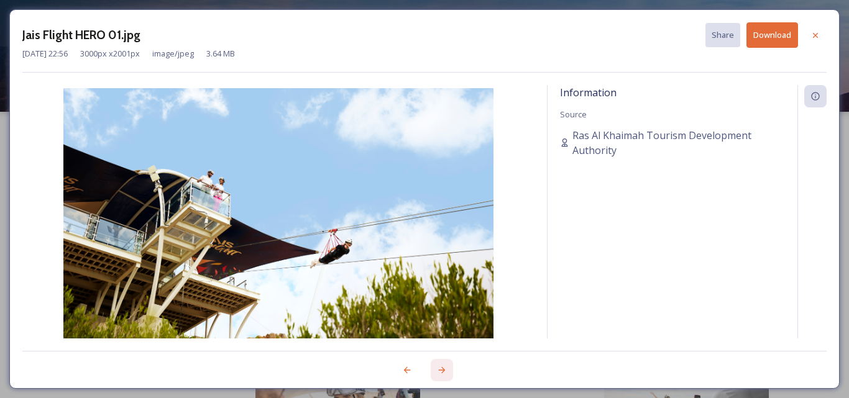
click at [440, 373] on icon at bounding box center [442, 370] width 10 height 10
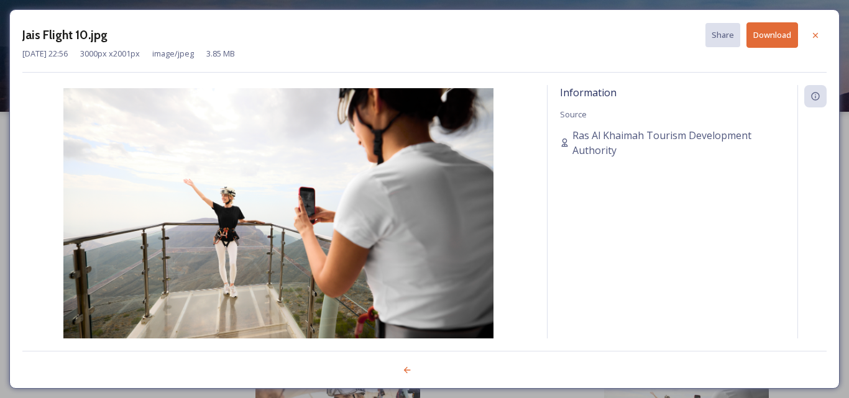
click at [440, 373] on div at bounding box center [424, 363] width 804 height 25
click at [808, 35] on div at bounding box center [815, 35] width 22 height 22
